Goal: Consume media (video, audio)

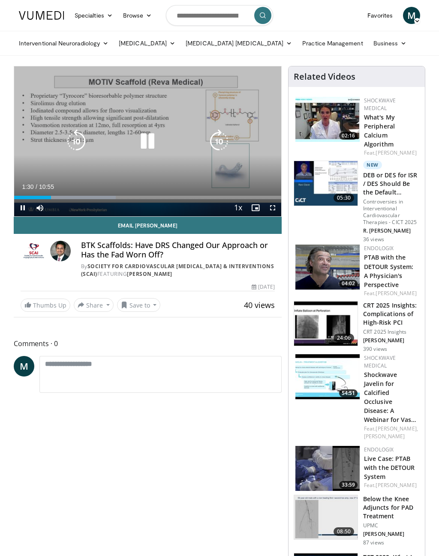
click at [137, 196] on div "Loaded : 38.11%" at bounding box center [147, 197] width 267 height 3
click at [199, 196] on div "Progress Bar" at bounding box center [180, 197] width 189 height 3
click at [235, 196] on div "Progress Bar" at bounding box center [185, 197] width 191 height 3
click at [260, 196] on div "Progress Bar" at bounding box center [185, 197] width 191 height 3
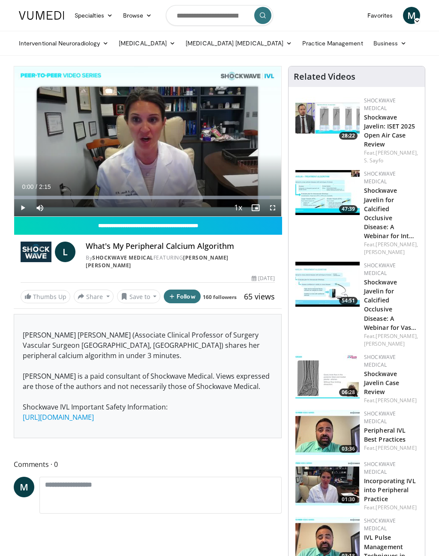
click at [39, 19] on img at bounding box center [41, 15] width 45 height 9
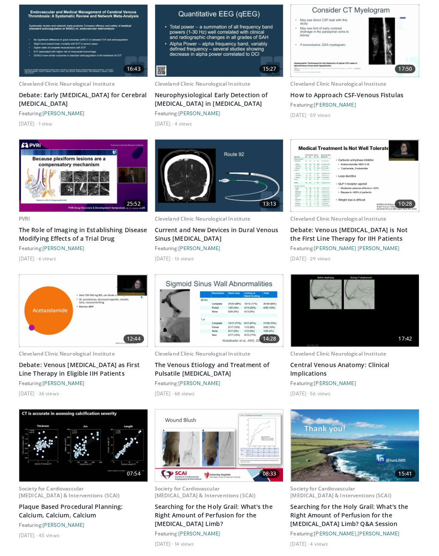
scroll to position [2724, 0]
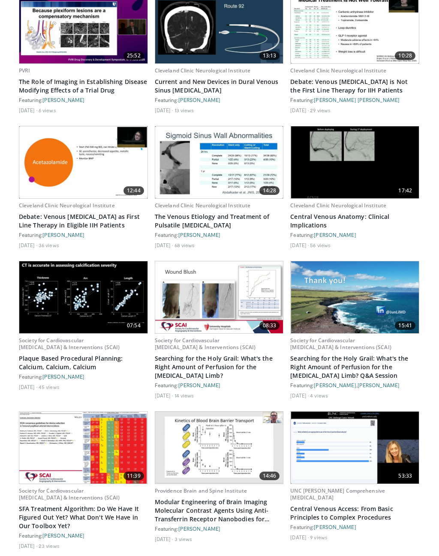
click at [169, 498] on link "Modular Engineering of Brain Imaging Molecular Contrast Agents Using Anti-Trans…" at bounding box center [219, 511] width 129 height 26
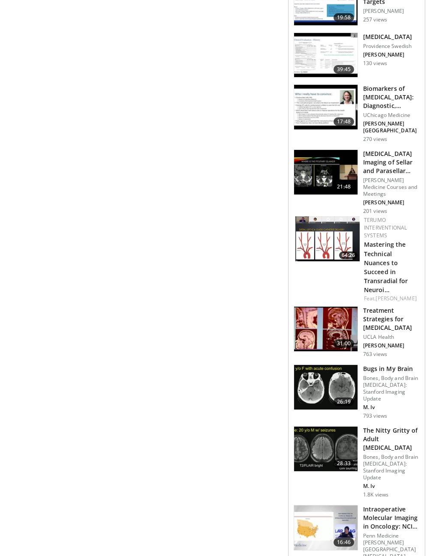
scroll to position [1460, 0]
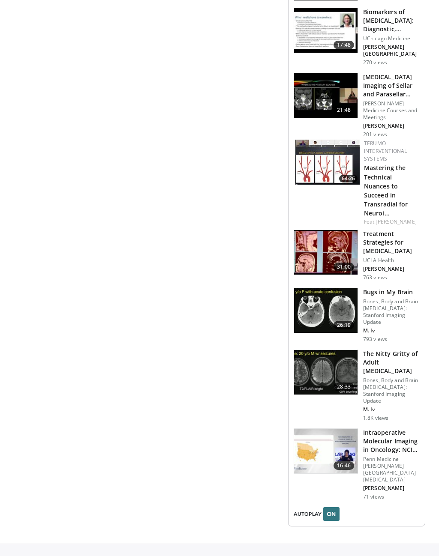
click at [175, 556] on link "About Us" at bounding box center [219, 565] width 130 height 9
